Goal: Task Accomplishment & Management: Complete application form

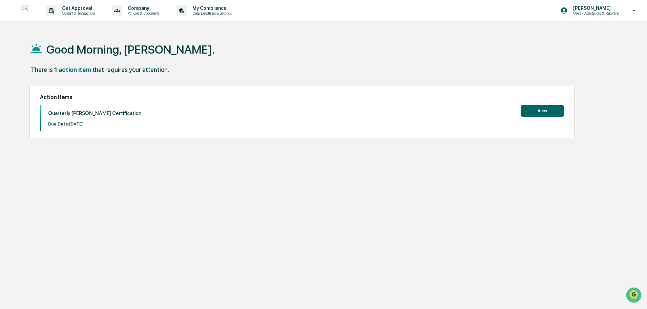
click at [541, 112] on button "View" at bounding box center [542, 111] width 43 height 12
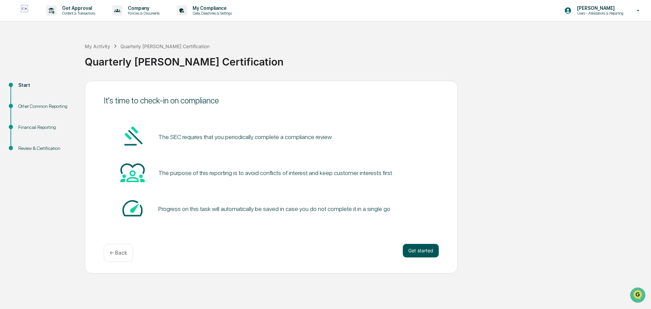
click at [422, 250] on button "Get started" at bounding box center [421, 251] width 36 height 14
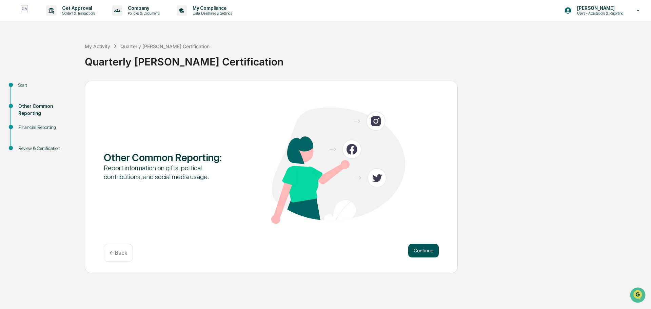
click at [429, 251] on button "Continue" at bounding box center [423, 251] width 30 height 14
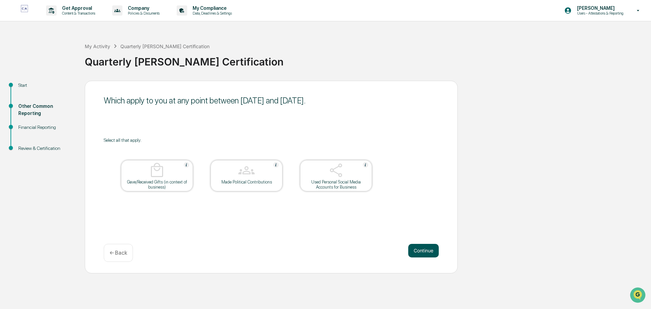
click at [424, 249] on button "Continue" at bounding box center [423, 251] width 30 height 14
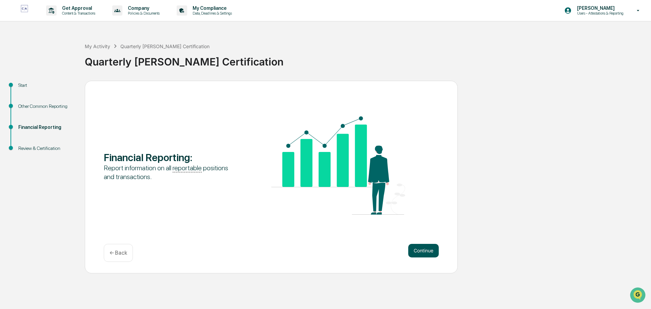
click at [424, 246] on button "Continue" at bounding box center [423, 251] width 30 height 14
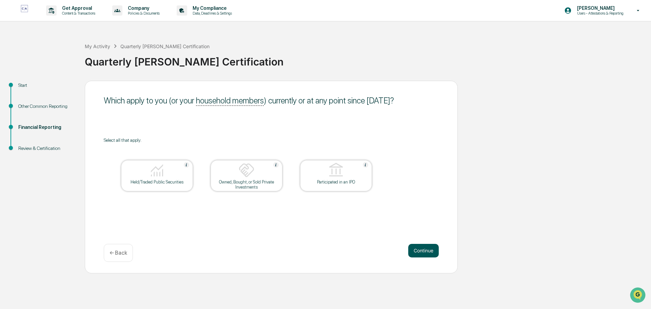
click at [421, 249] on button "Continue" at bounding box center [423, 251] width 30 height 14
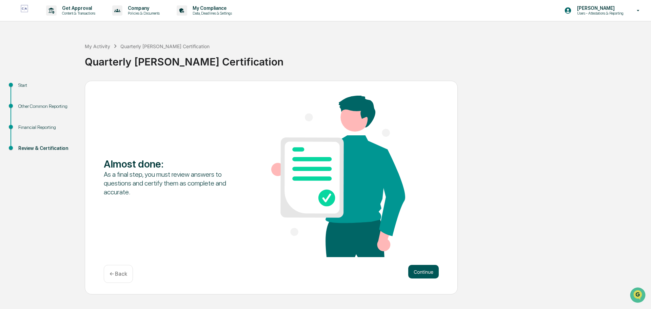
click at [429, 269] on button "Continue" at bounding box center [423, 272] width 30 height 14
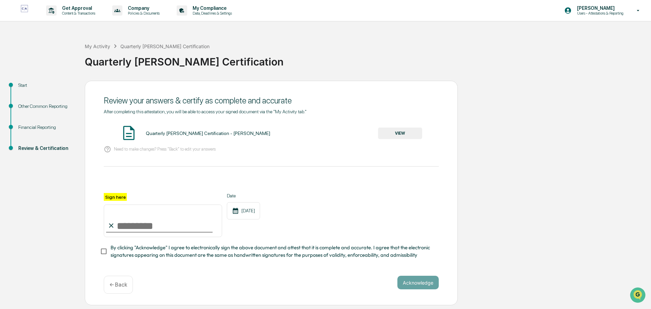
click at [394, 133] on button "VIEW" at bounding box center [400, 133] width 44 height 12
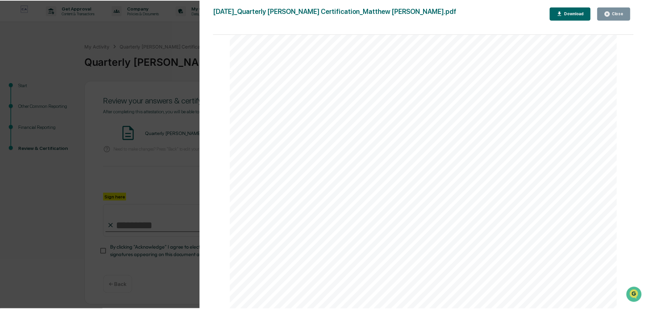
scroll to position [1165, 0]
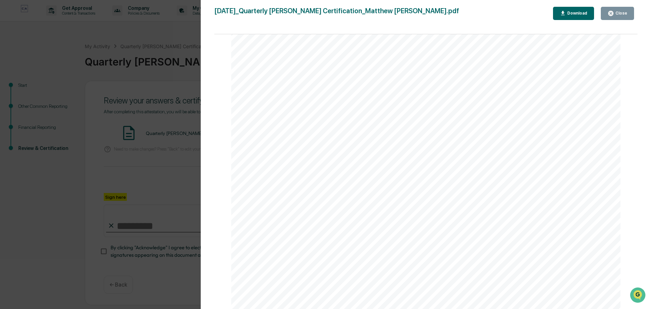
click at [622, 13] on div "Close" at bounding box center [620, 13] width 13 height 5
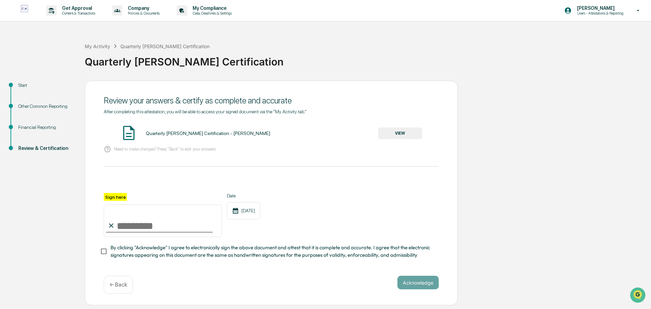
click at [112, 228] on icon at bounding box center [110, 225] width 7 height 7
click at [131, 226] on input "Sign here" at bounding box center [163, 220] width 118 height 33
type input "**********"
click at [415, 285] on button "Acknowledge" at bounding box center [417, 282] width 41 height 14
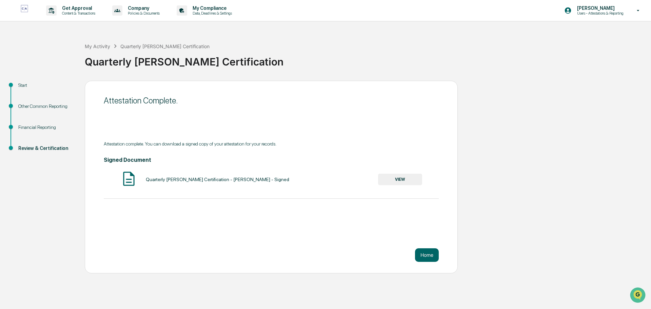
click at [25, 9] on img at bounding box center [24, 10] width 16 height 11
